Goal: Find contact information: Find contact information

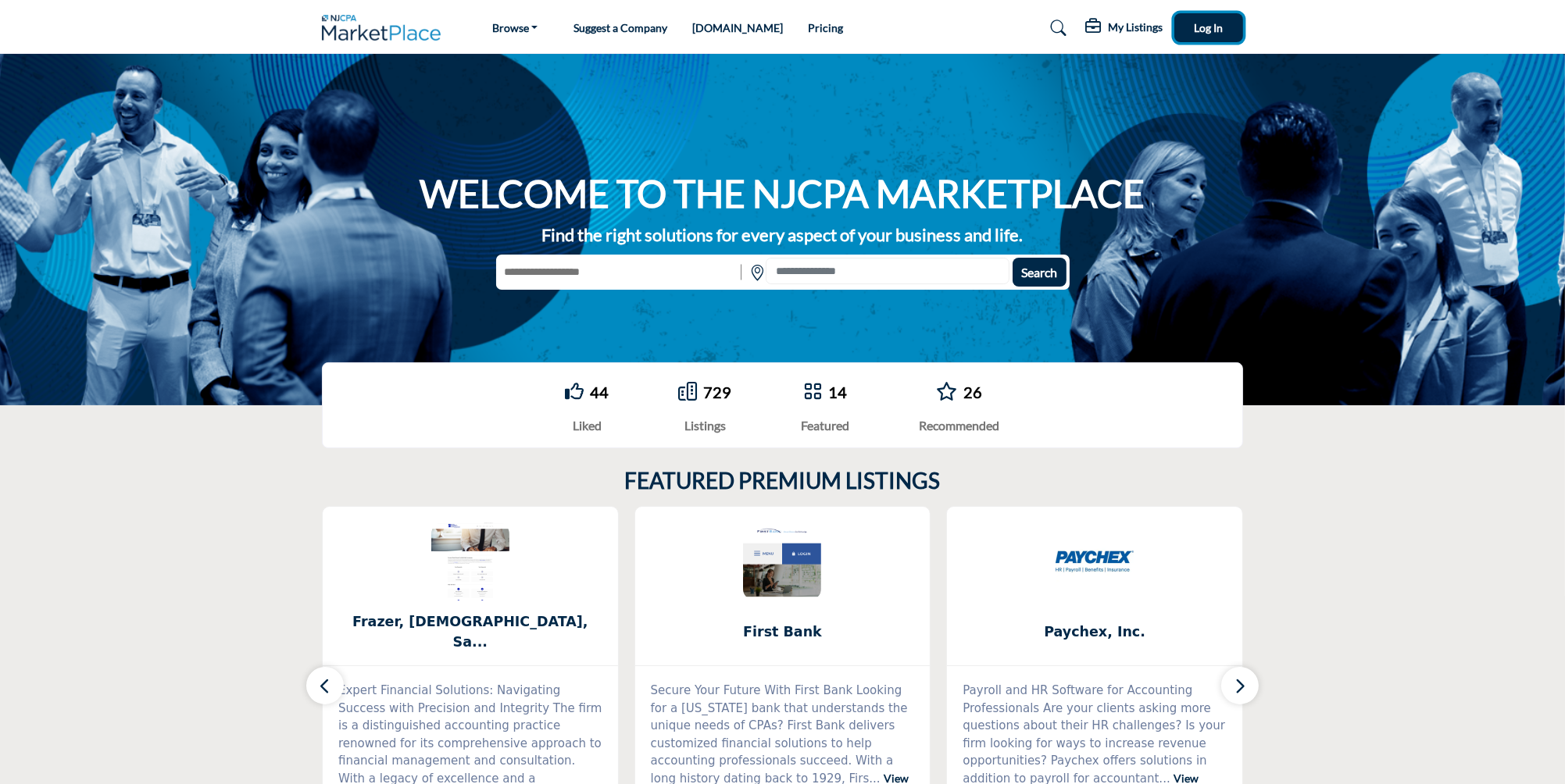
click at [1216, 37] on button "Log In" at bounding box center [1209, 27] width 69 height 29
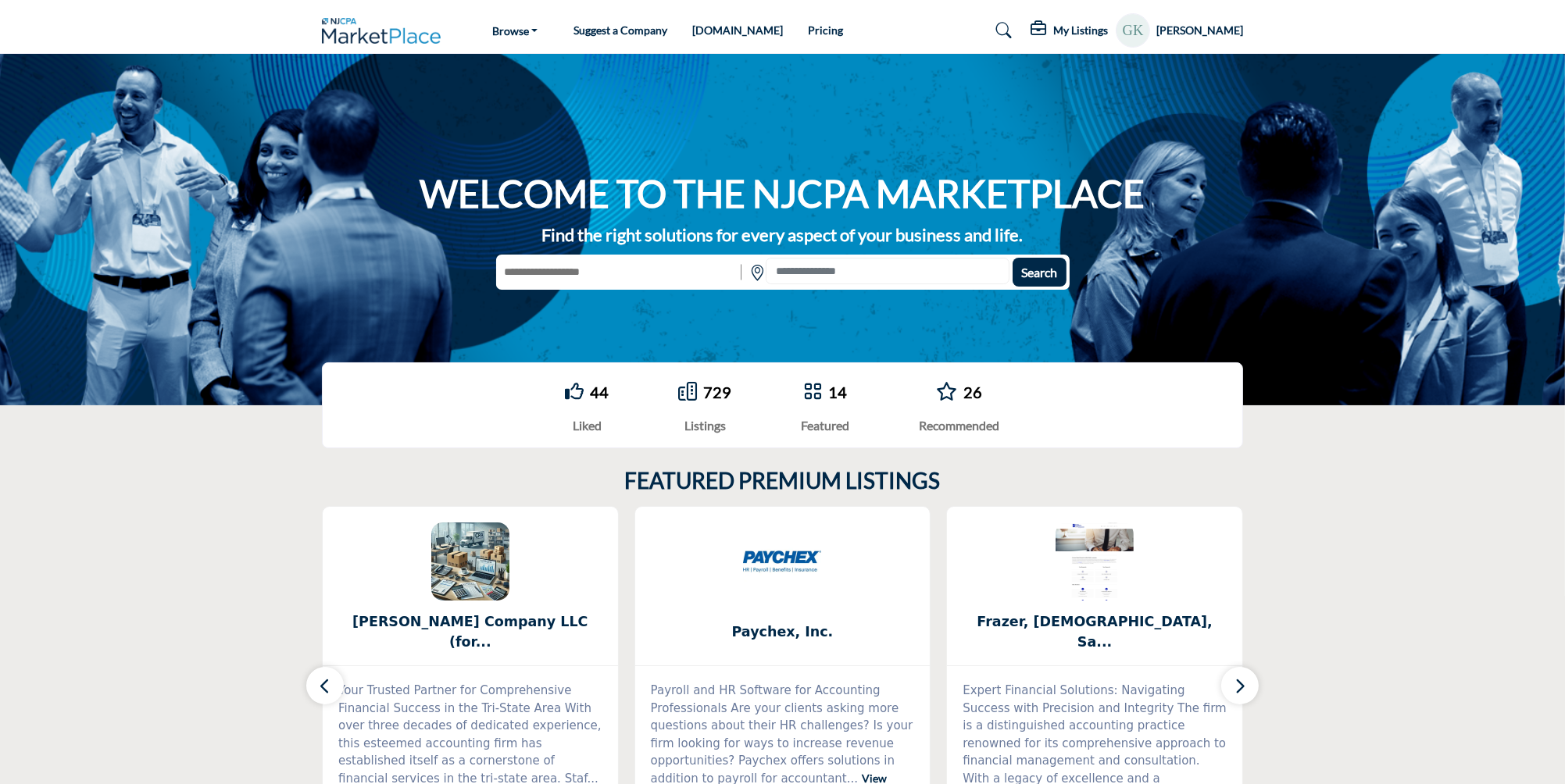
click at [1213, 33] on h5 "[PERSON_NAME]" at bounding box center [1199, 30] width 87 height 16
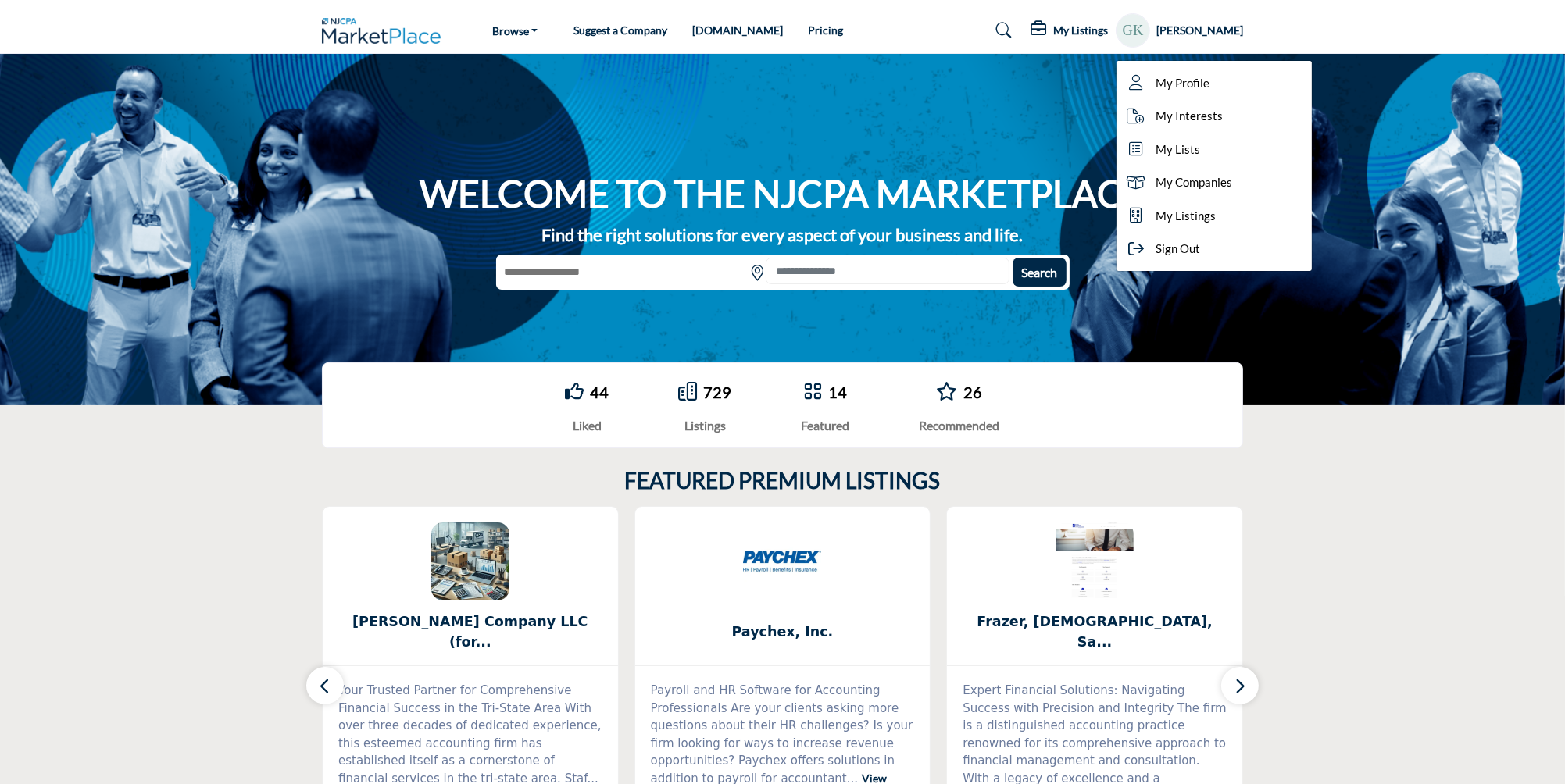
click at [1045, 35] on icon at bounding box center [1040, 29] width 19 height 16
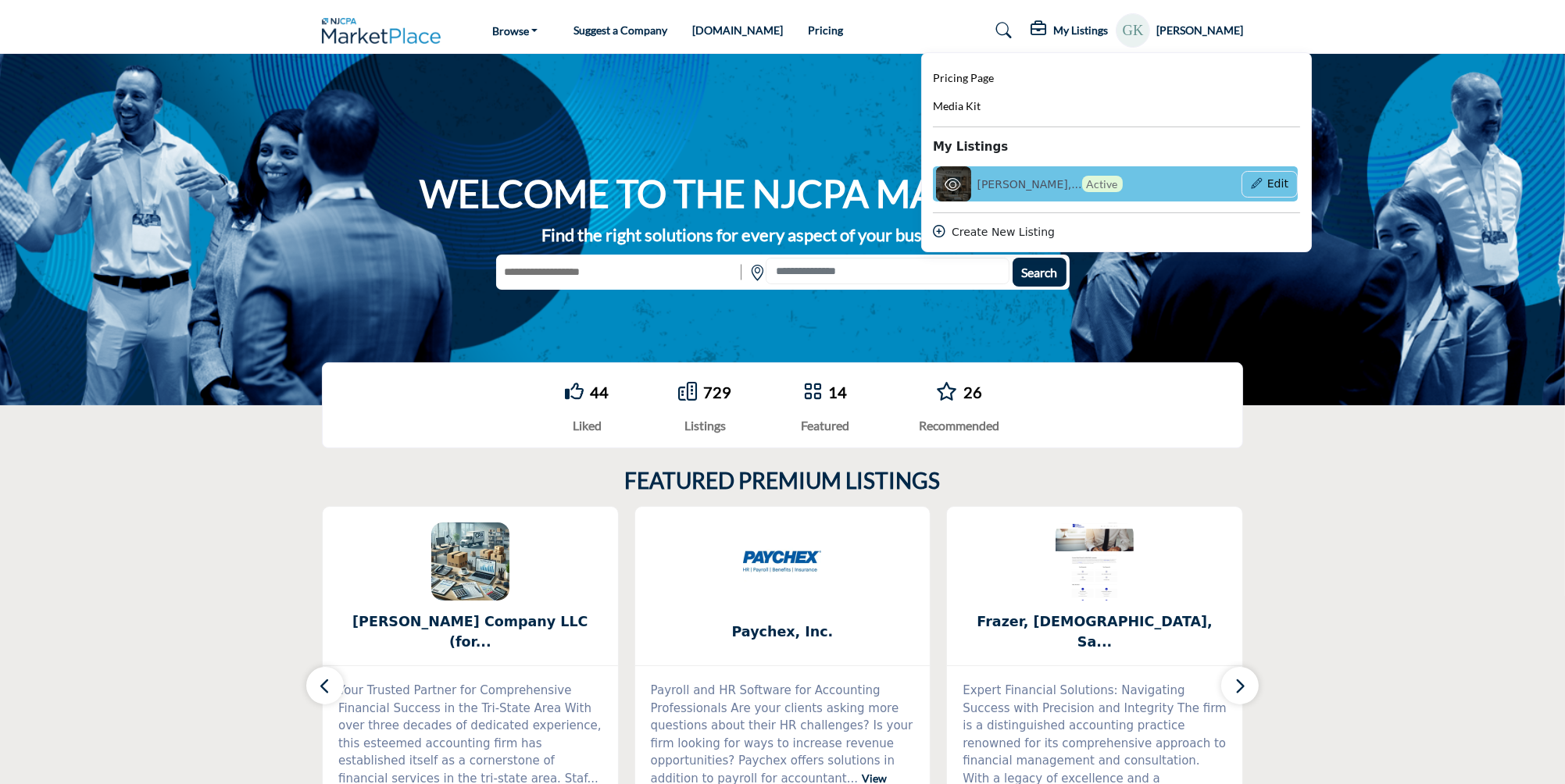
click at [1001, 195] on div "[PERSON_NAME],... Active" at bounding box center [1031, 184] width 198 height 35
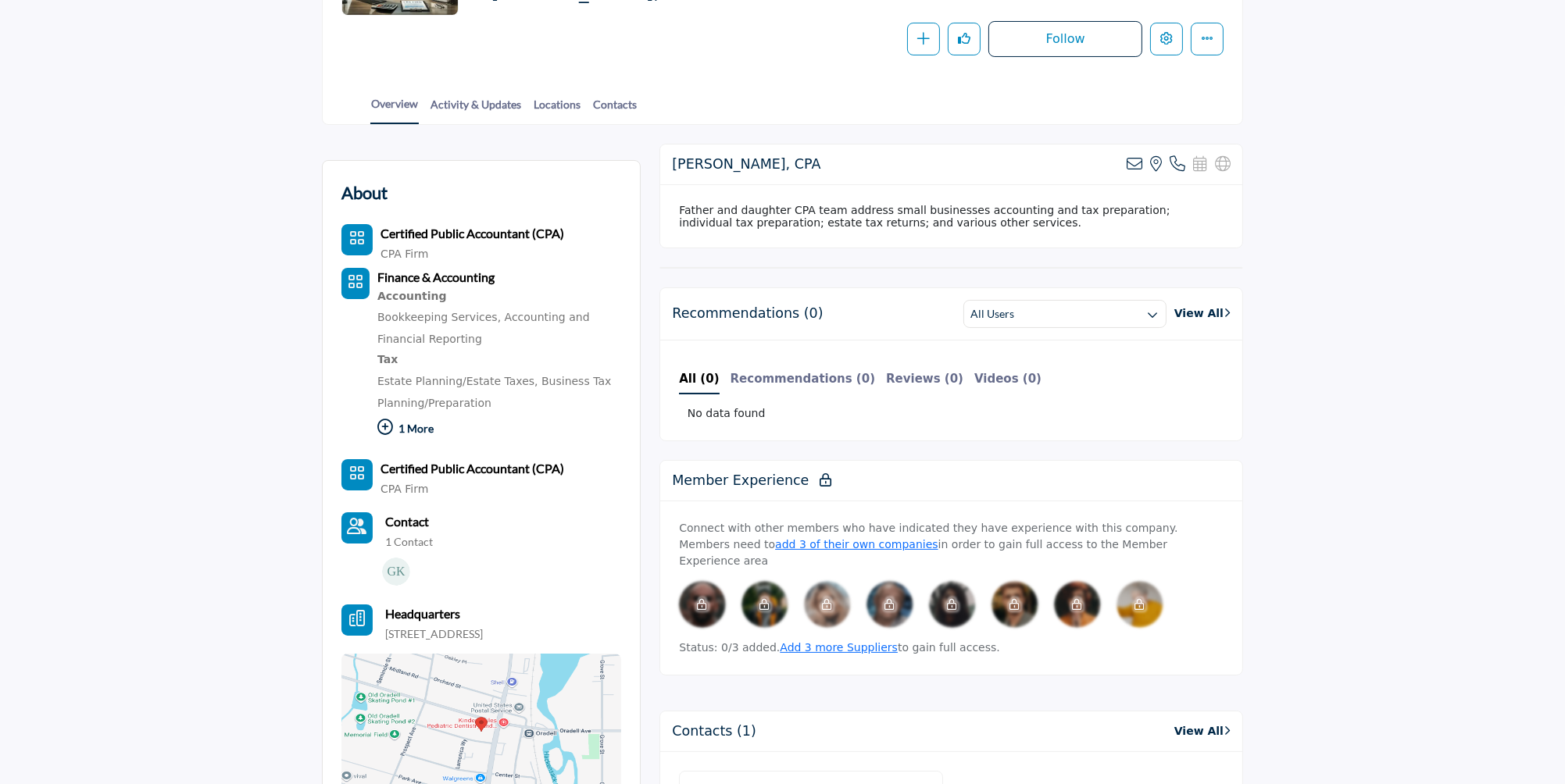
scroll to position [295, 0]
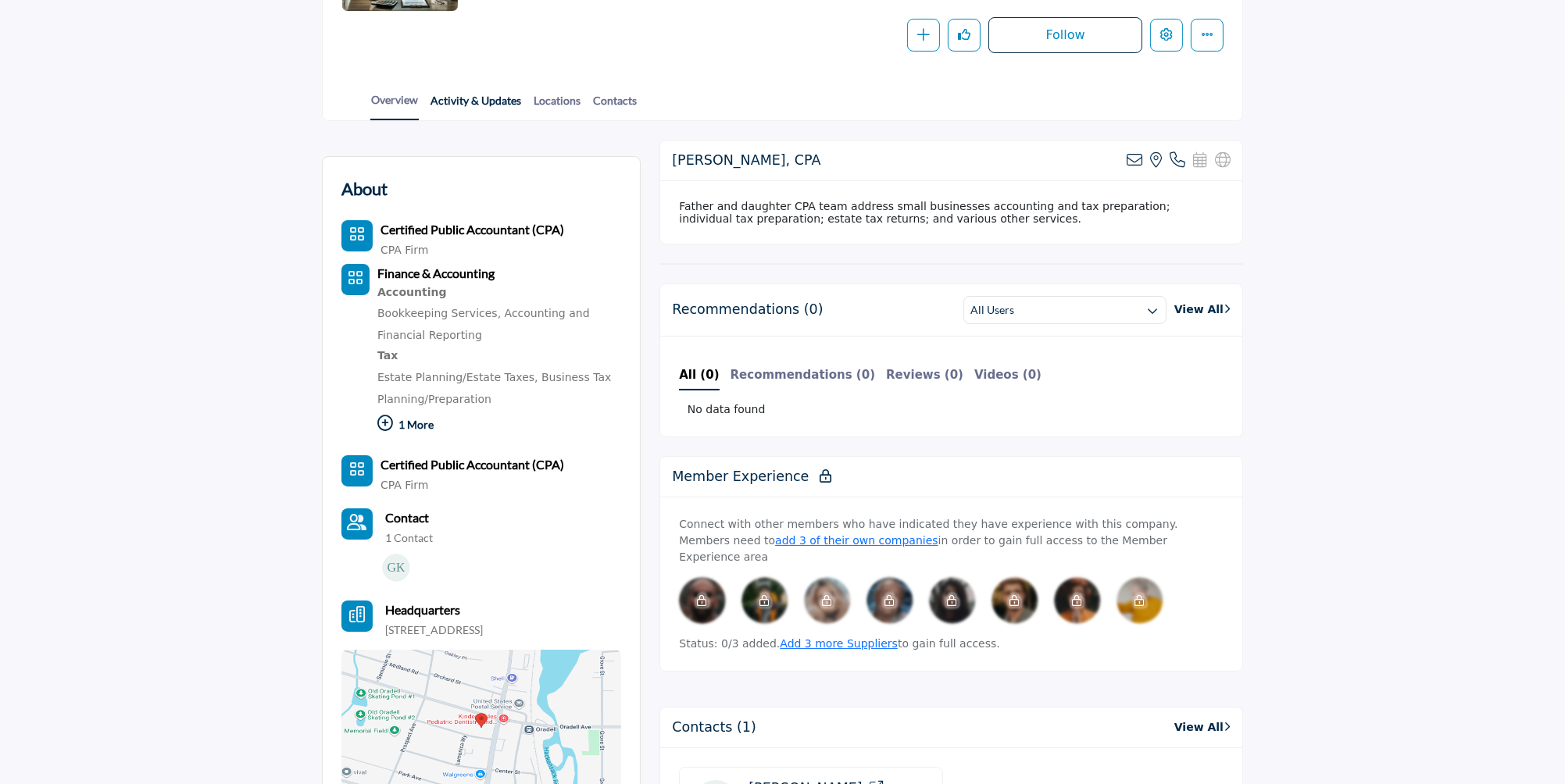
click at [461, 105] on link "Activity & Updates" at bounding box center [475, 105] width 92 height 27
click at [461, 100] on link "Activity & Updates" at bounding box center [475, 105] width 92 height 27
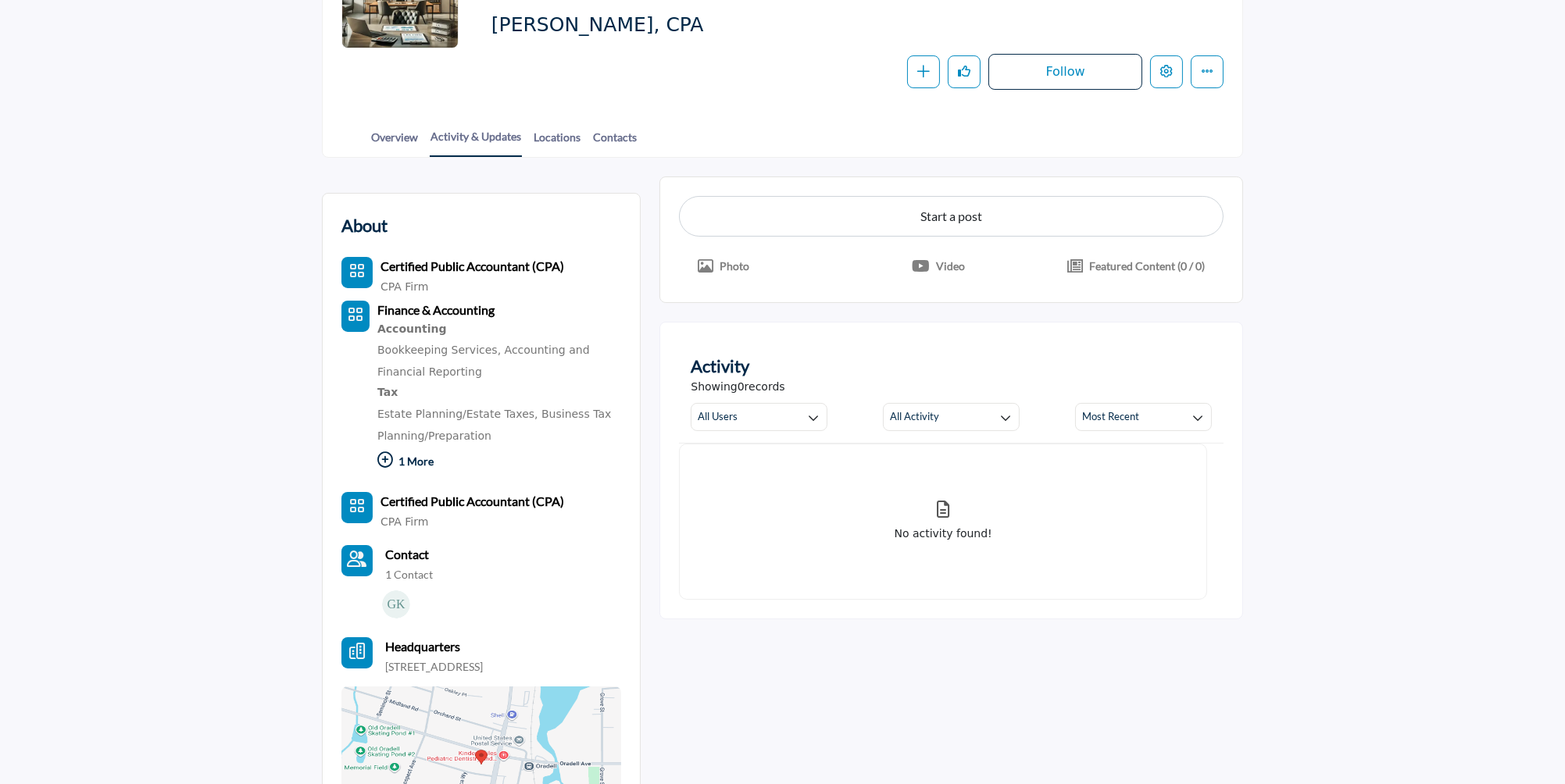
scroll to position [162, 0]
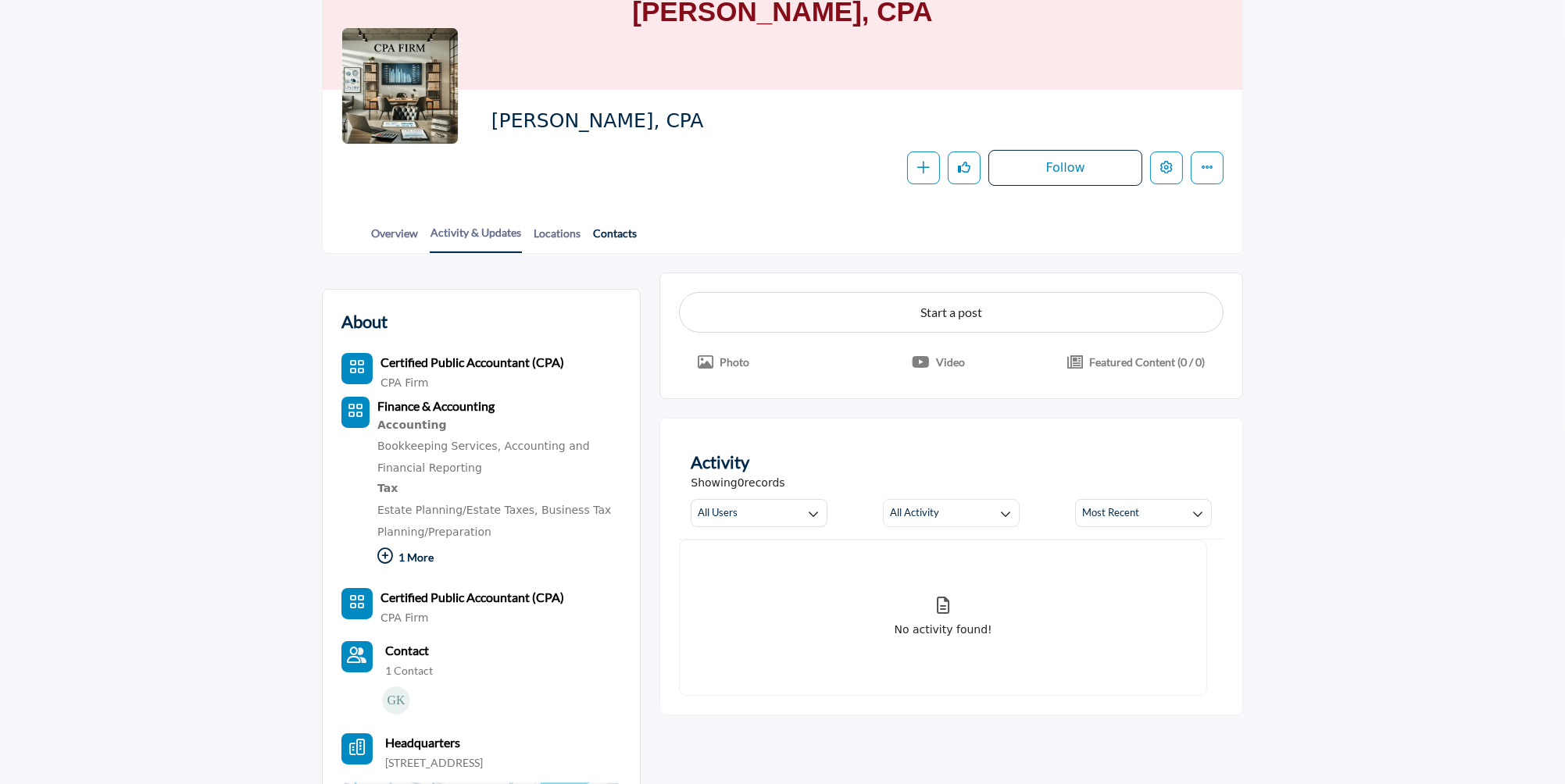
click at [617, 227] on link "Contacts" at bounding box center [615, 238] width 46 height 27
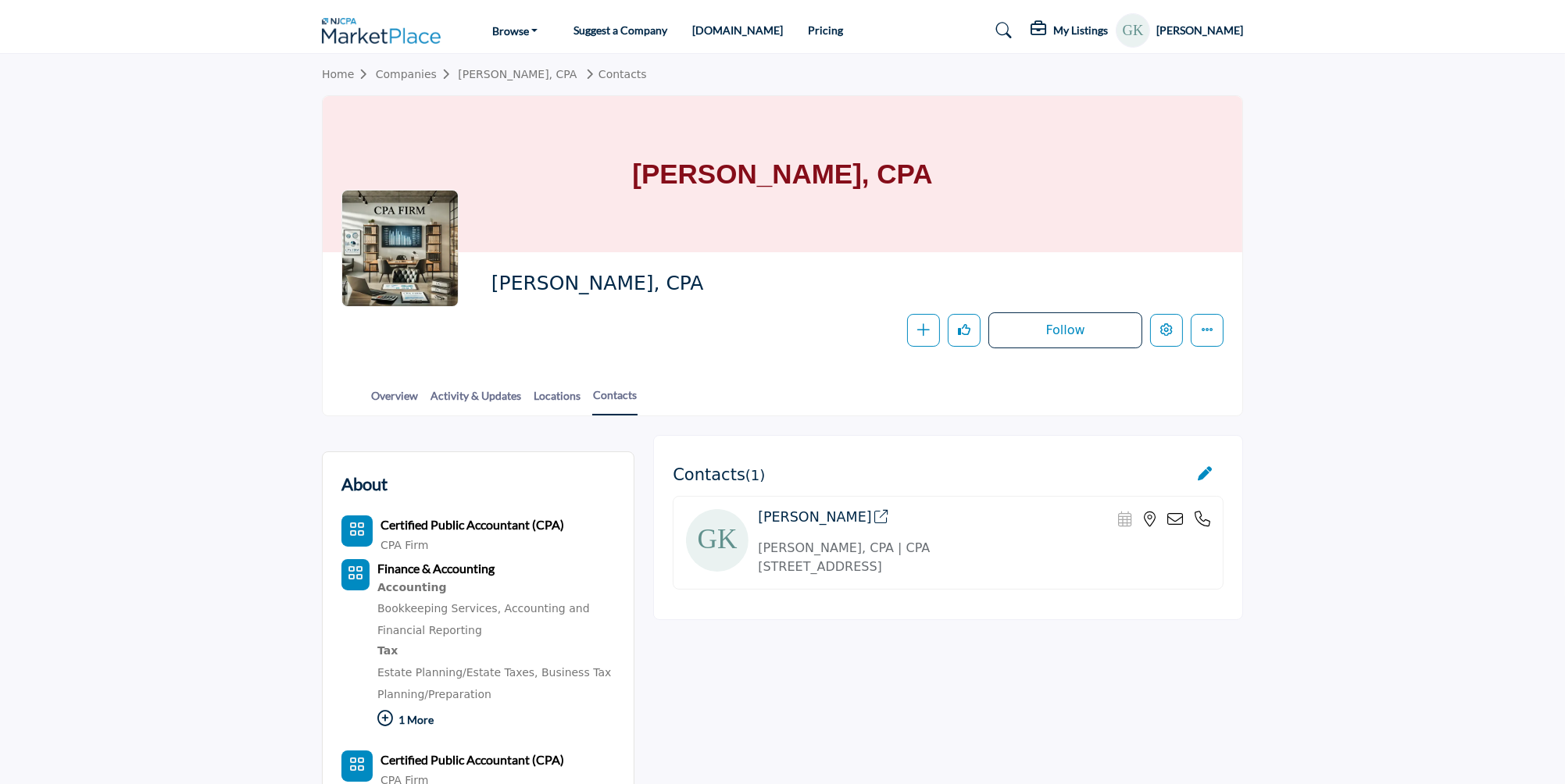
scroll to position [685, 0]
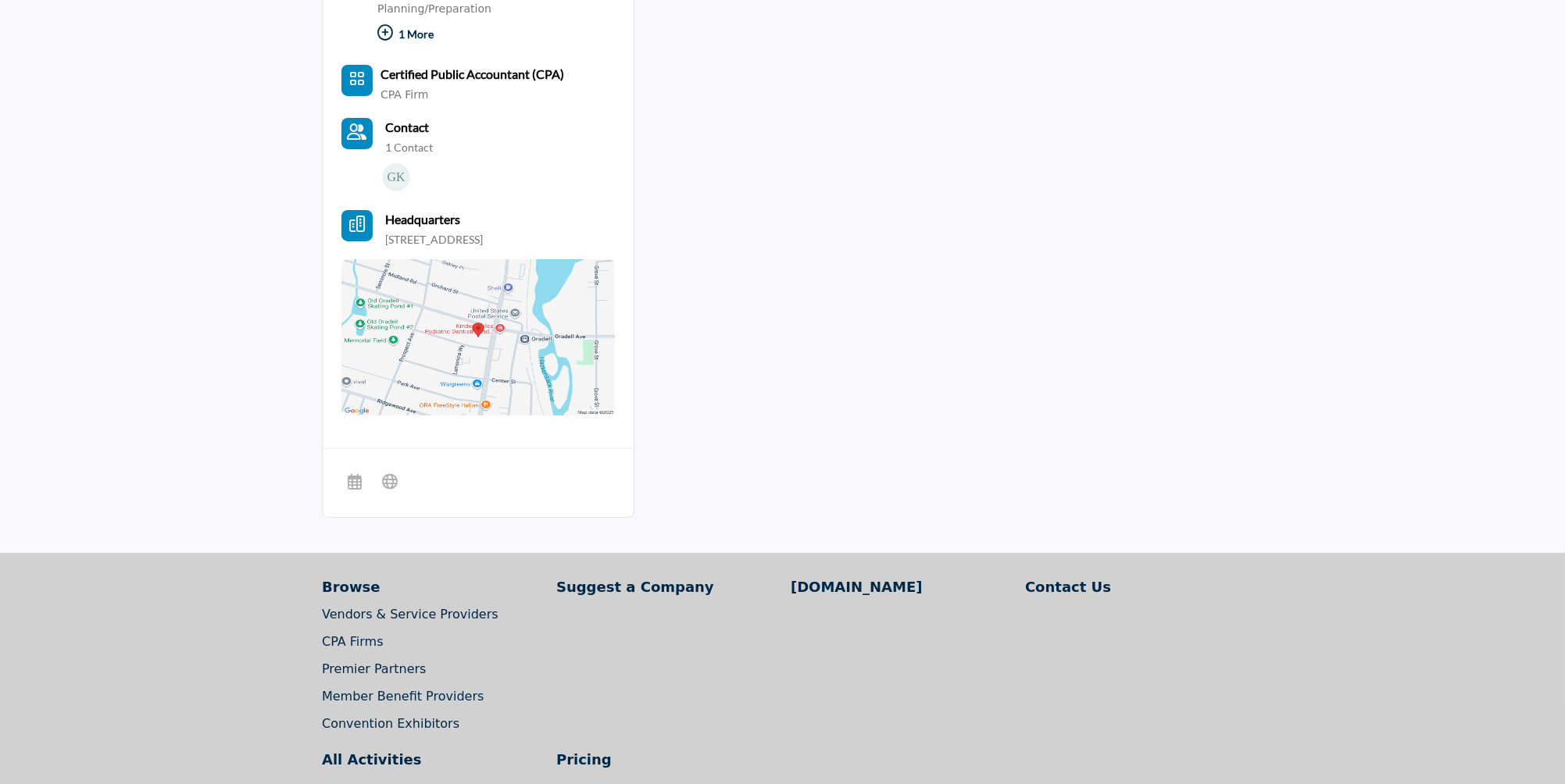
click at [393, 133] on b "Contact" at bounding box center [406, 127] width 44 height 15
